Goal: Task Accomplishment & Management: Manage account settings

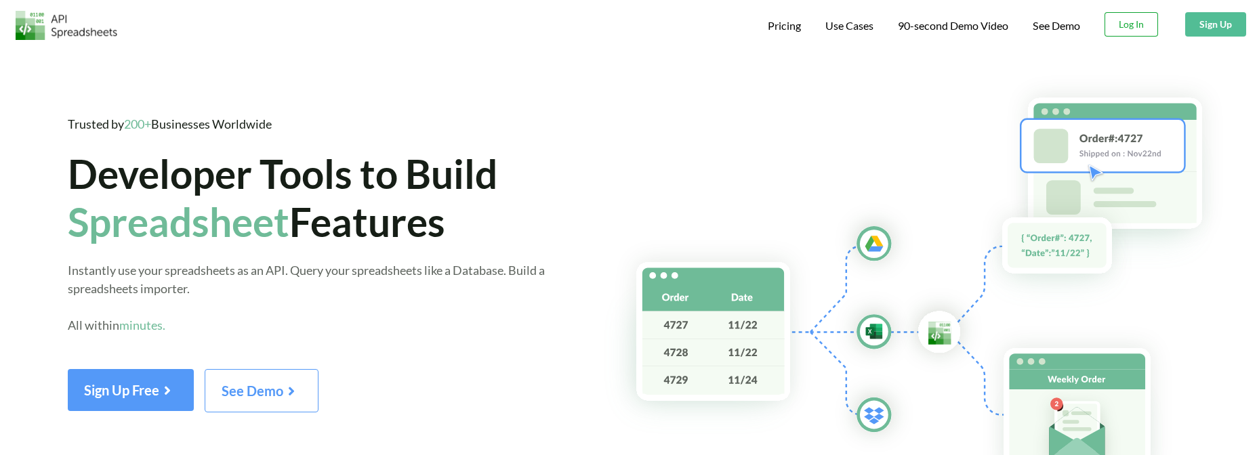
click at [1144, 30] on button "Log In" at bounding box center [1132, 24] width 54 height 24
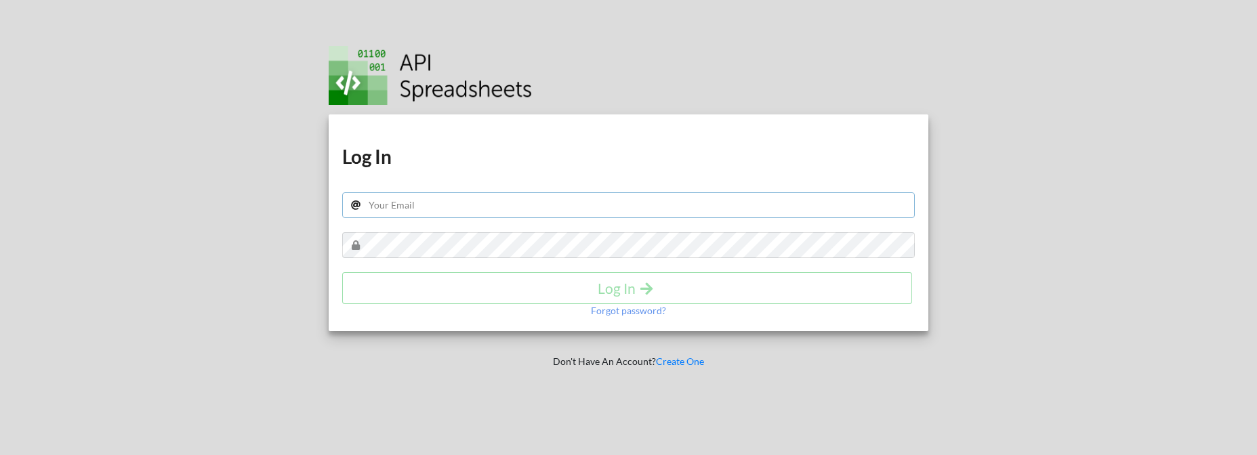
click at [401, 201] on input "text" at bounding box center [628, 205] width 573 height 26
click at [466, 212] on input "text" at bounding box center [628, 205] width 573 height 26
type input "adhaar@apispreadsheets.com"
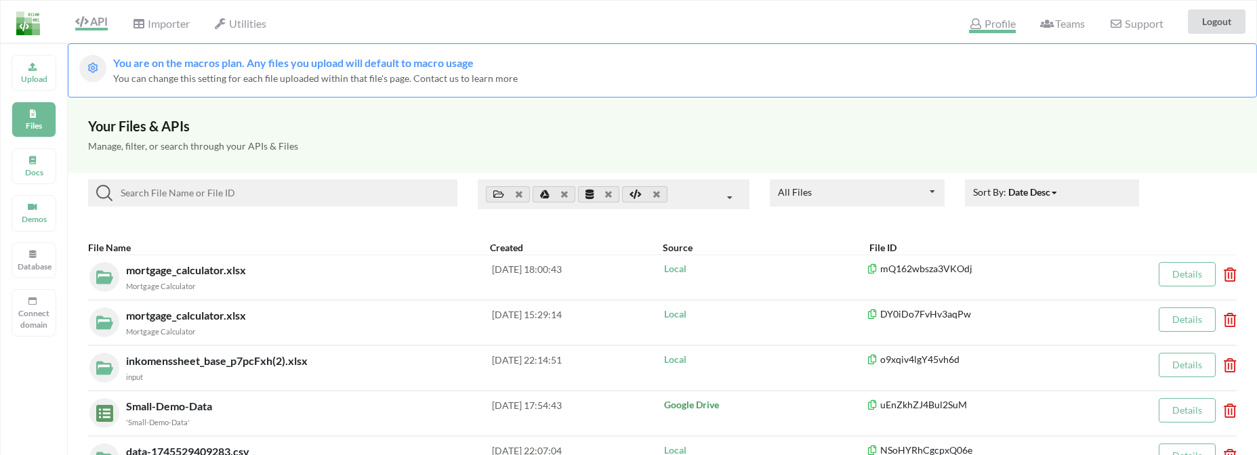
click at [1000, 26] on span "Profile" at bounding box center [992, 25] width 46 height 16
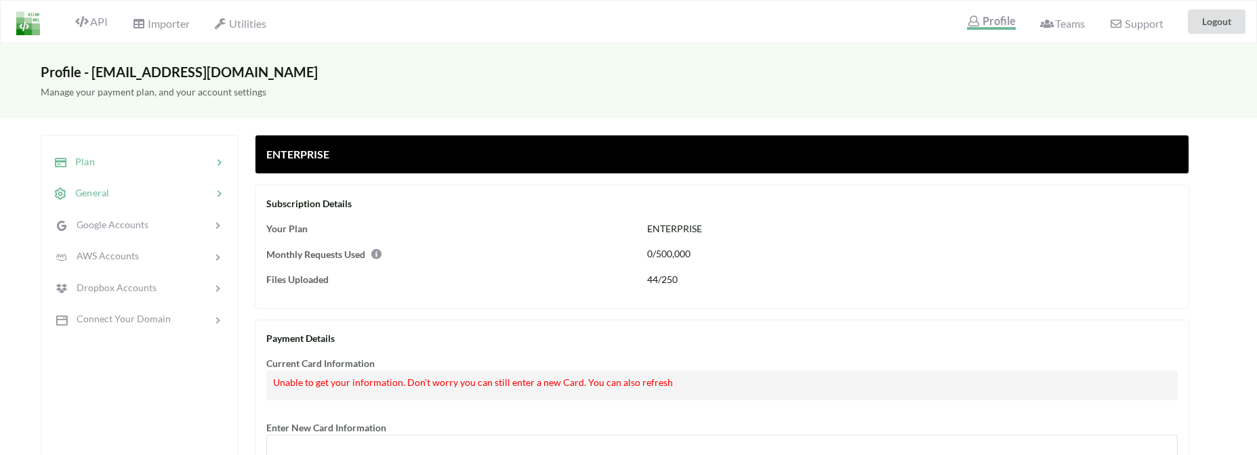
click at [183, 183] on div "General" at bounding box center [139, 194] width 178 height 32
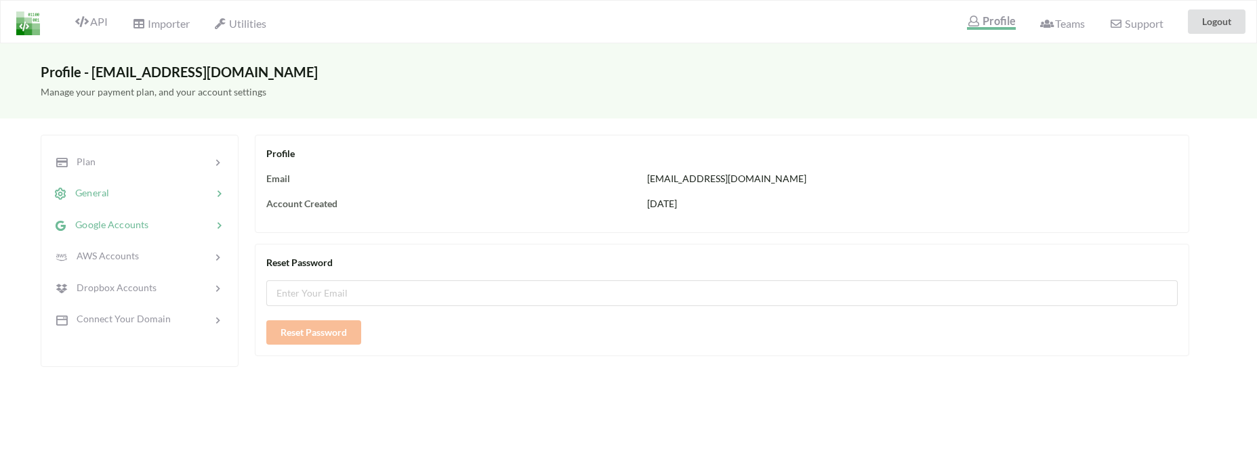
click at [161, 234] on div "Google Accounts" at bounding box center [139, 225] width 178 height 32
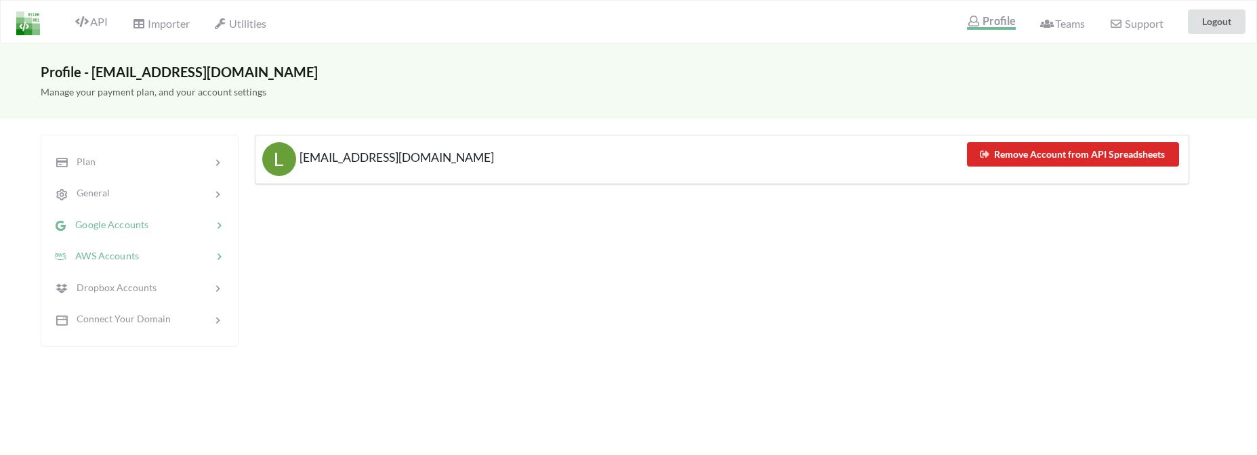
click at [159, 264] on div at bounding box center [175, 257] width 73 height 16
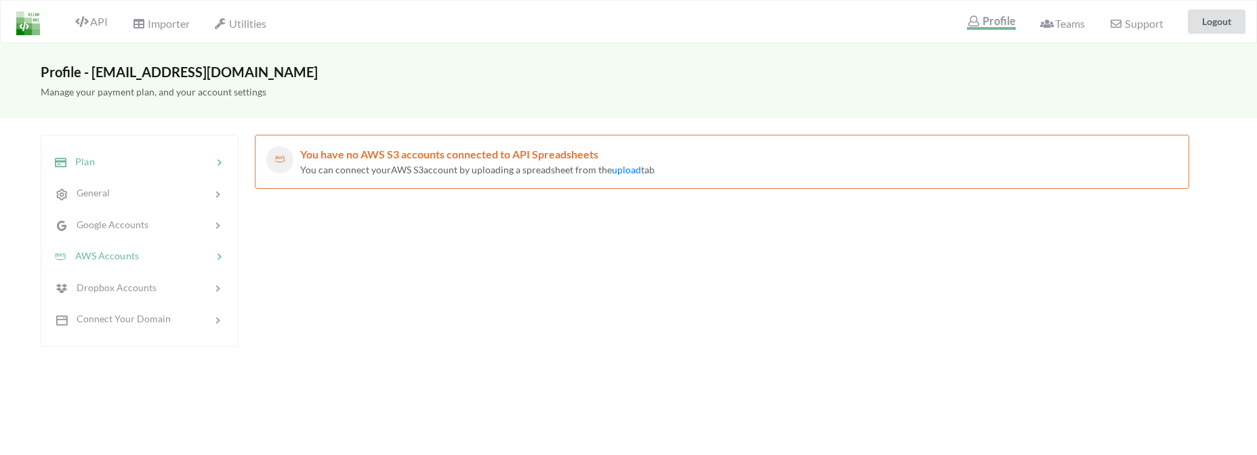
click at [155, 165] on div at bounding box center [153, 163] width 117 height 16
